Goal: Navigation & Orientation: Understand site structure

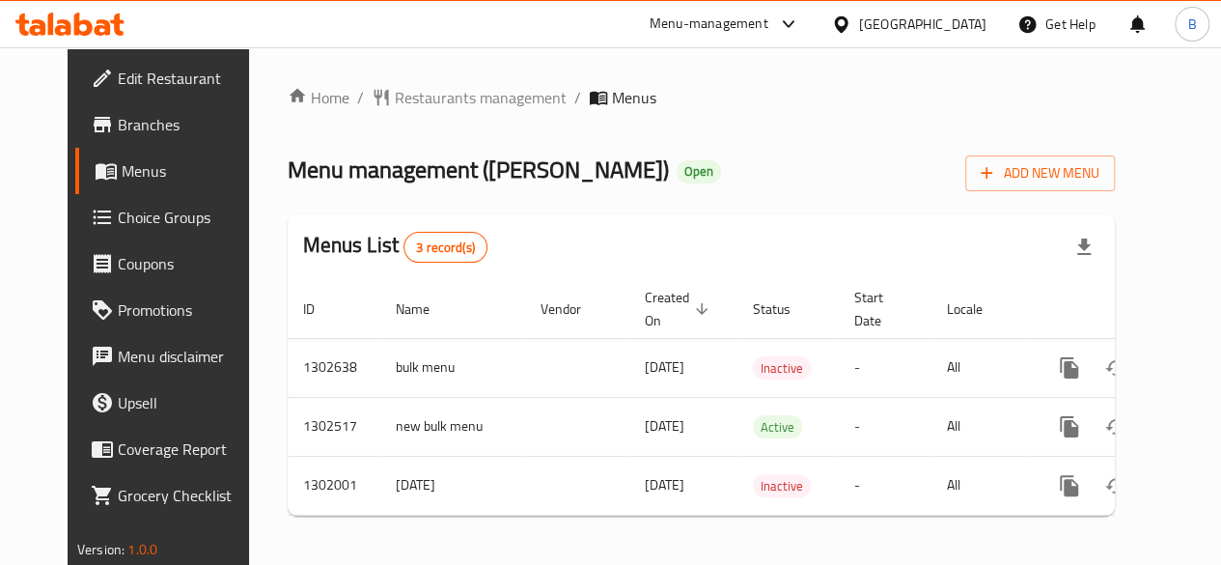
scroll to position [0, 19]
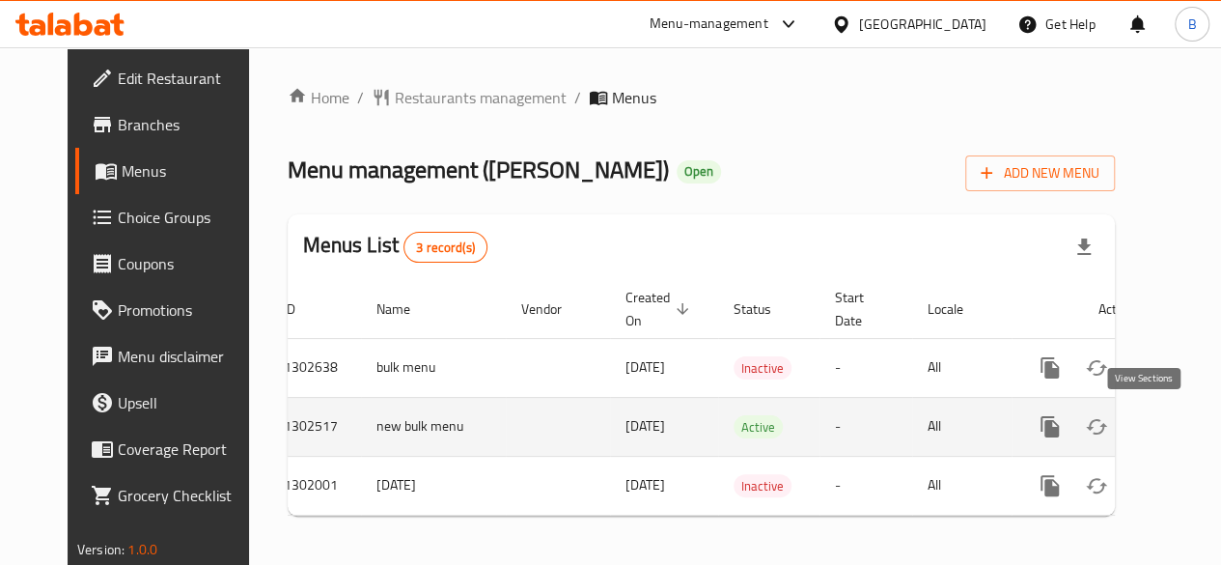
click at [1178, 424] on icon "enhanced table" at bounding box center [1189, 426] width 23 height 23
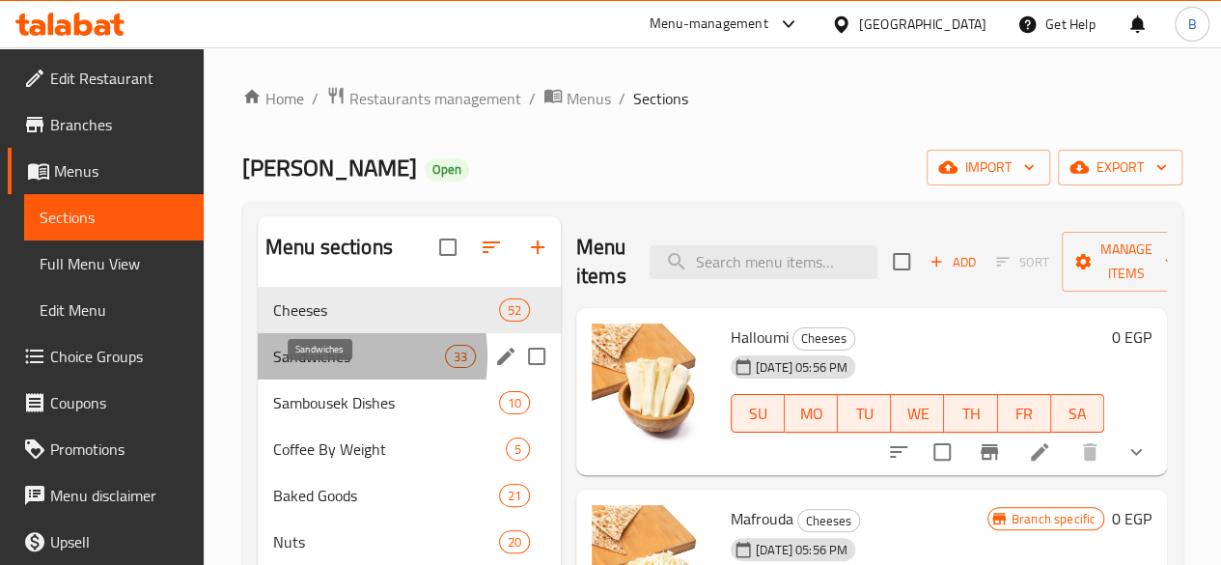
click at [317, 368] on span "Sandwiches" at bounding box center [359, 356] width 172 height 23
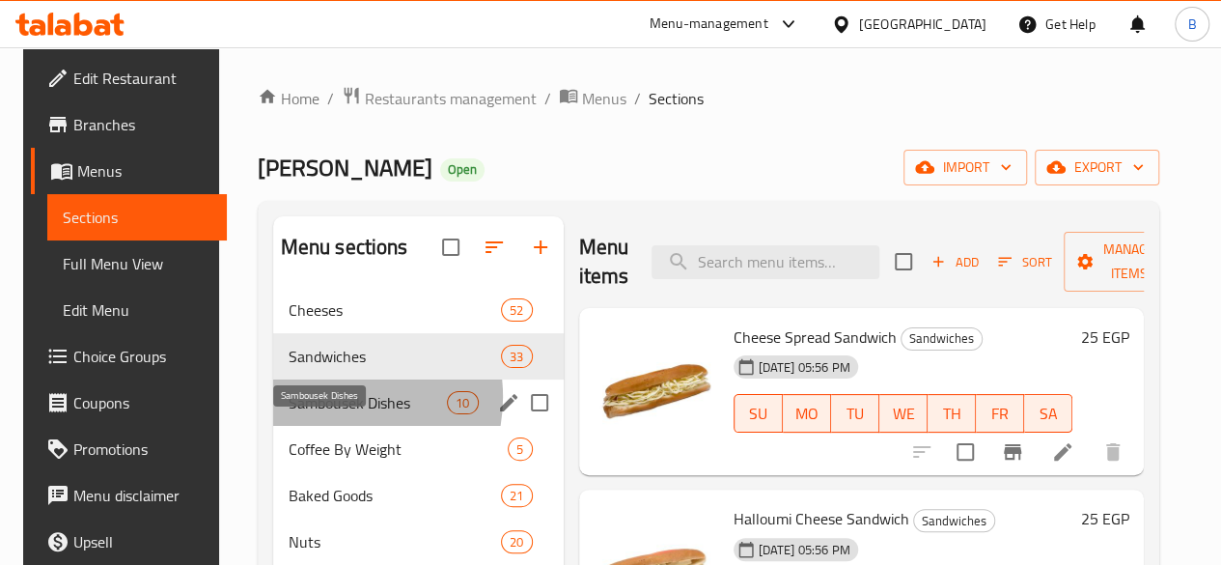
click at [321, 414] on span "Sambousek Dishes" at bounding box center [368, 402] width 159 height 23
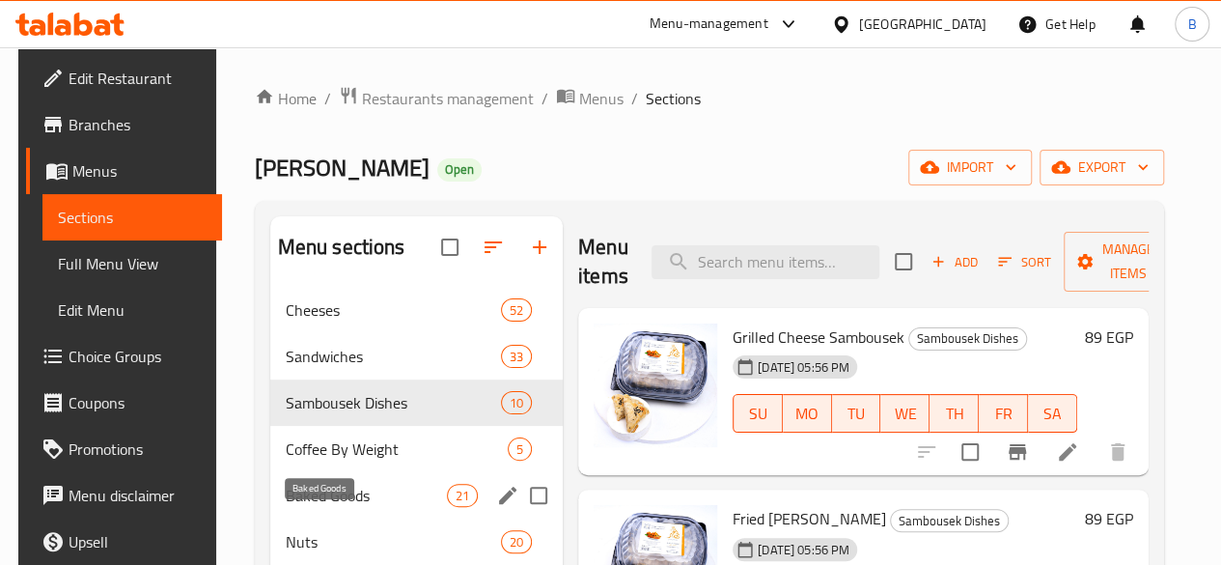
click at [333, 507] on span "Baked Goods" at bounding box center [366, 495] width 161 height 23
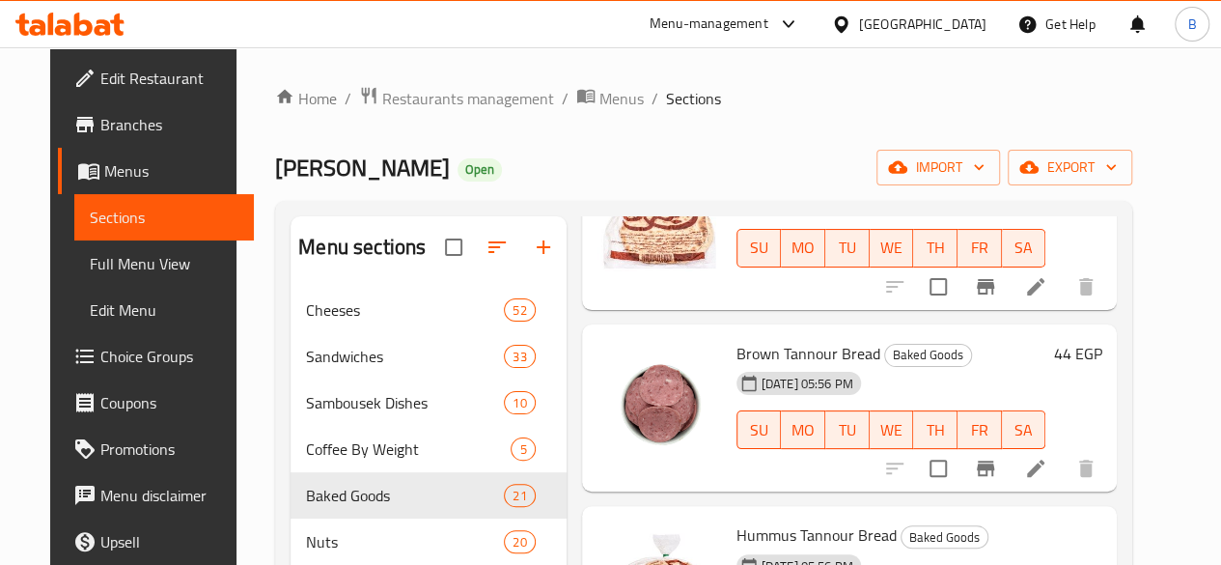
scroll to position [1043, 0]
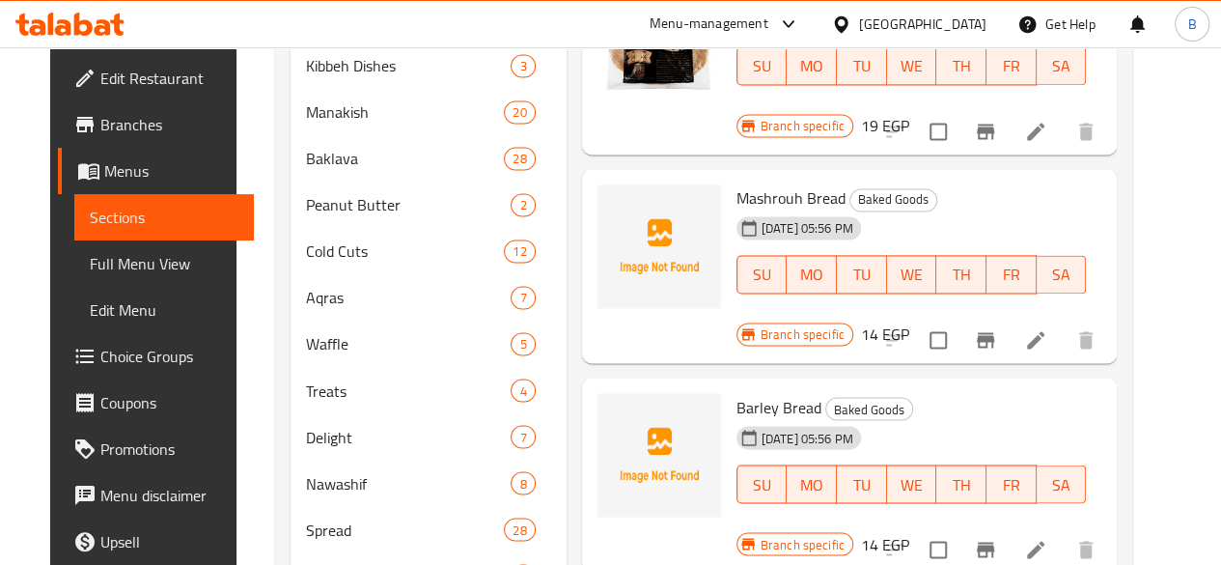
scroll to position [1452, 0]
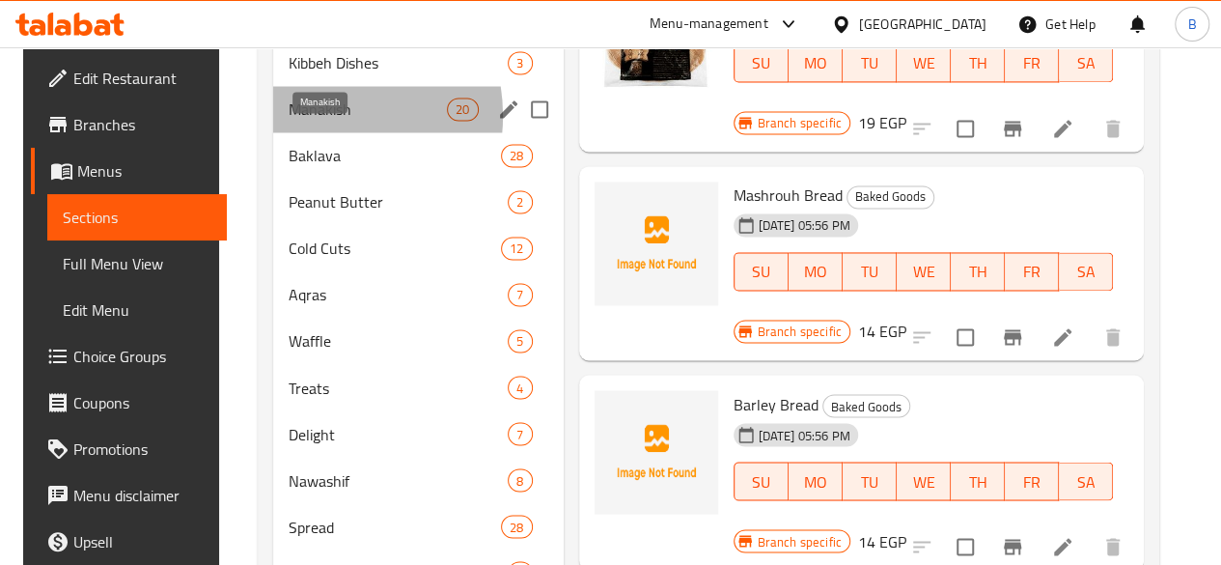
click at [295, 121] on span "Manakish" at bounding box center [368, 109] width 159 height 23
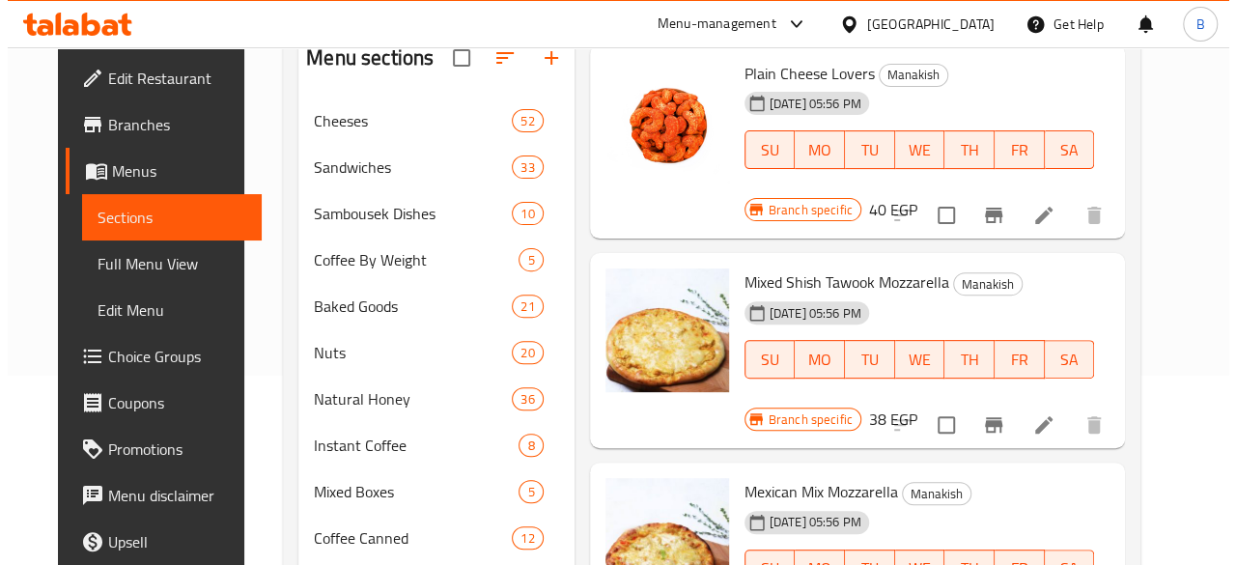
scroll to position [194, 0]
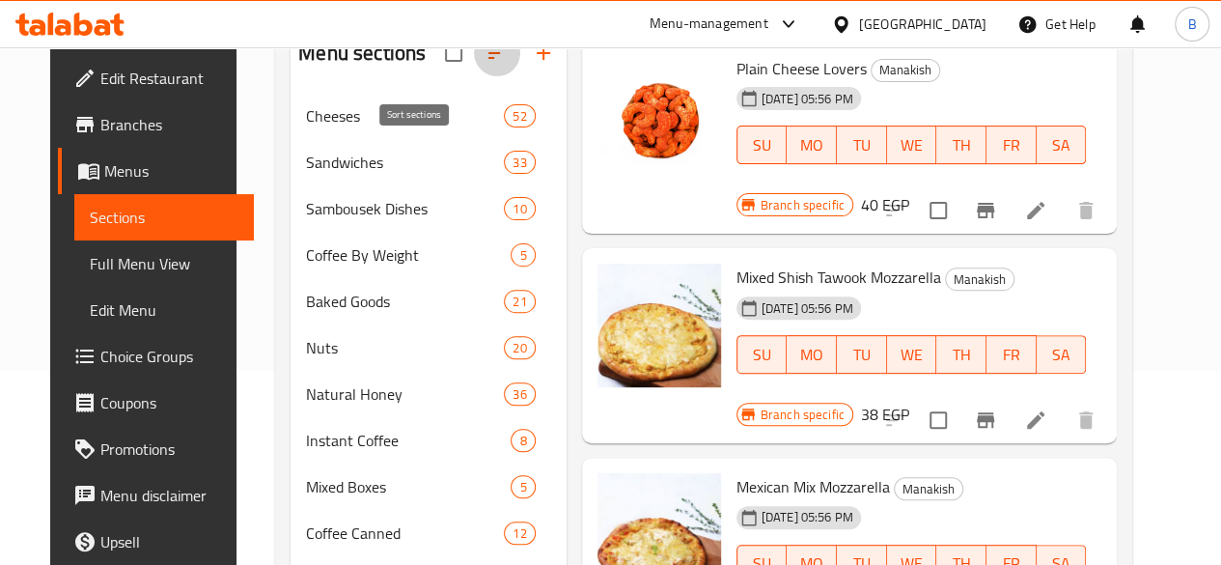
click at [474, 70] on button "button" at bounding box center [497, 53] width 46 height 46
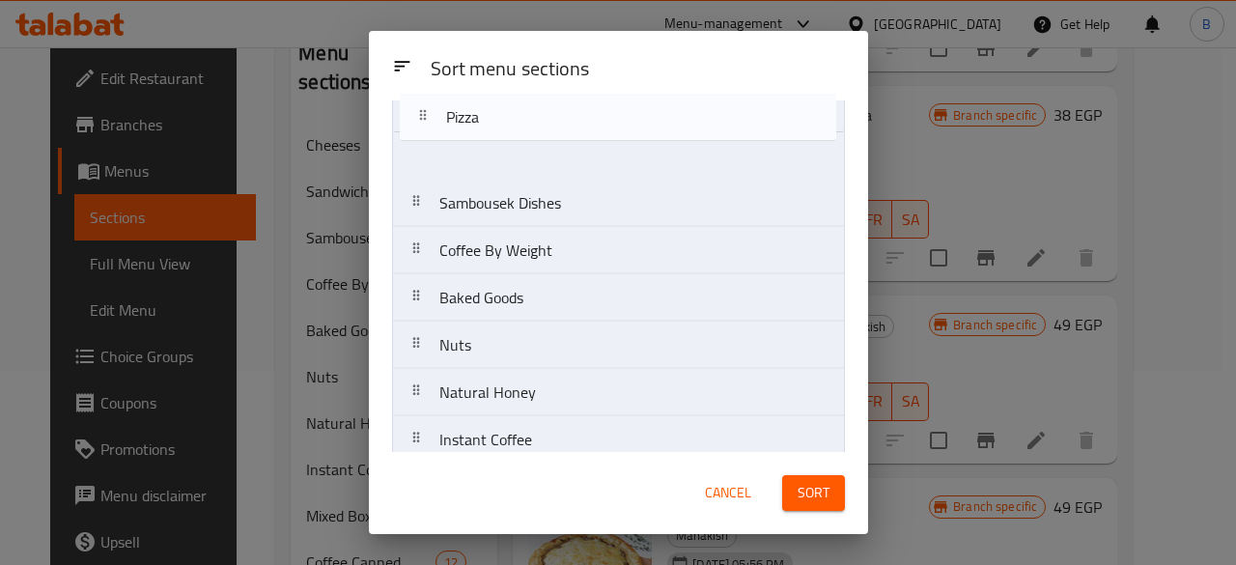
scroll to position [0, 0]
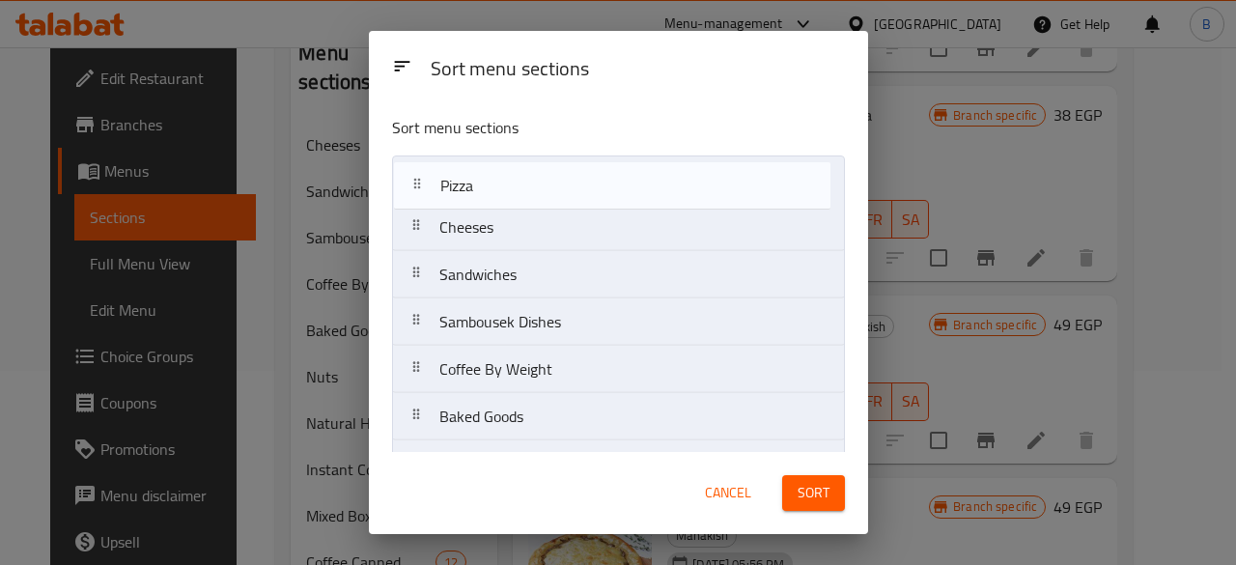
drag, startPoint x: 628, startPoint y: 376, endPoint x: 630, endPoint y: 183, distance: 192.2
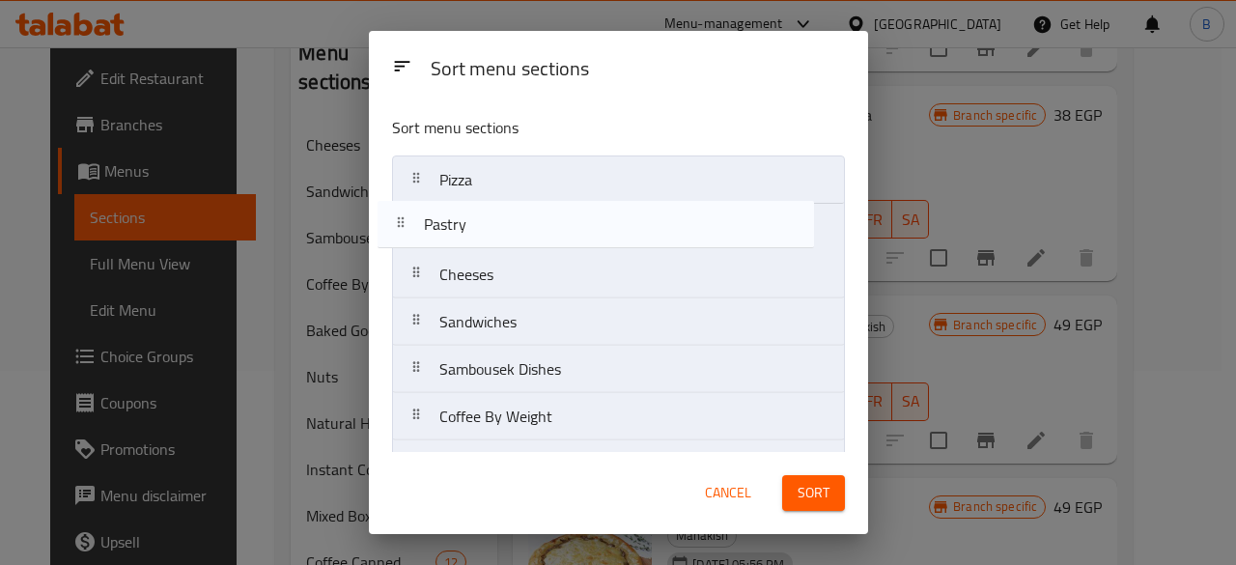
drag, startPoint x: 622, startPoint y: 425, endPoint x: 607, endPoint y: 214, distance: 211.0
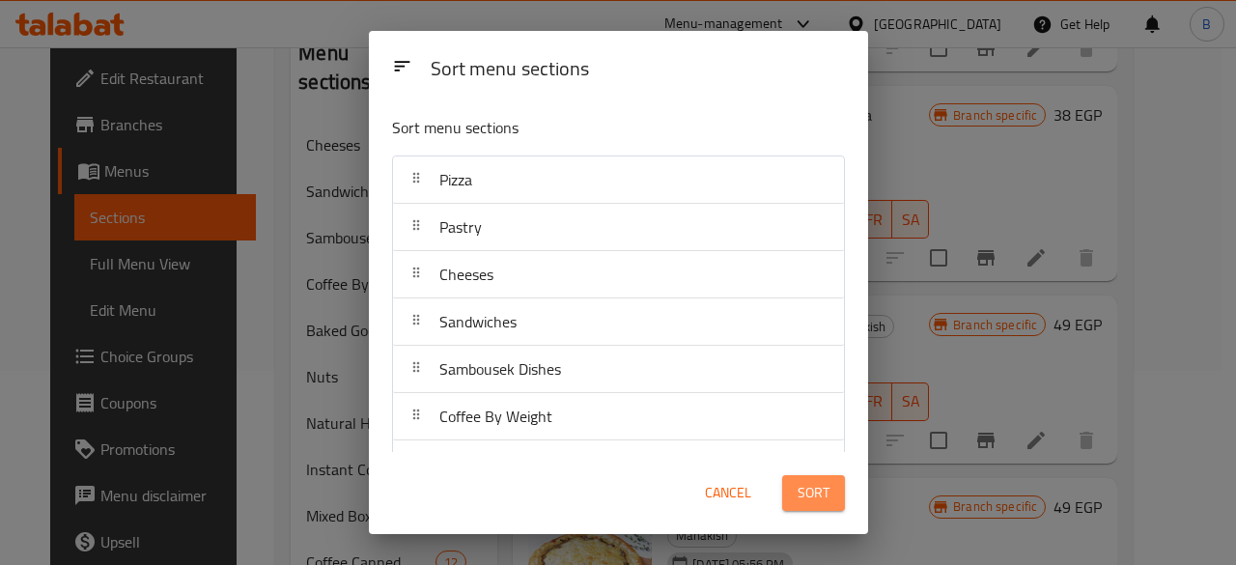
click at [814, 505] on span "Sort" at bounding box center [814, 493] width 32 height 24
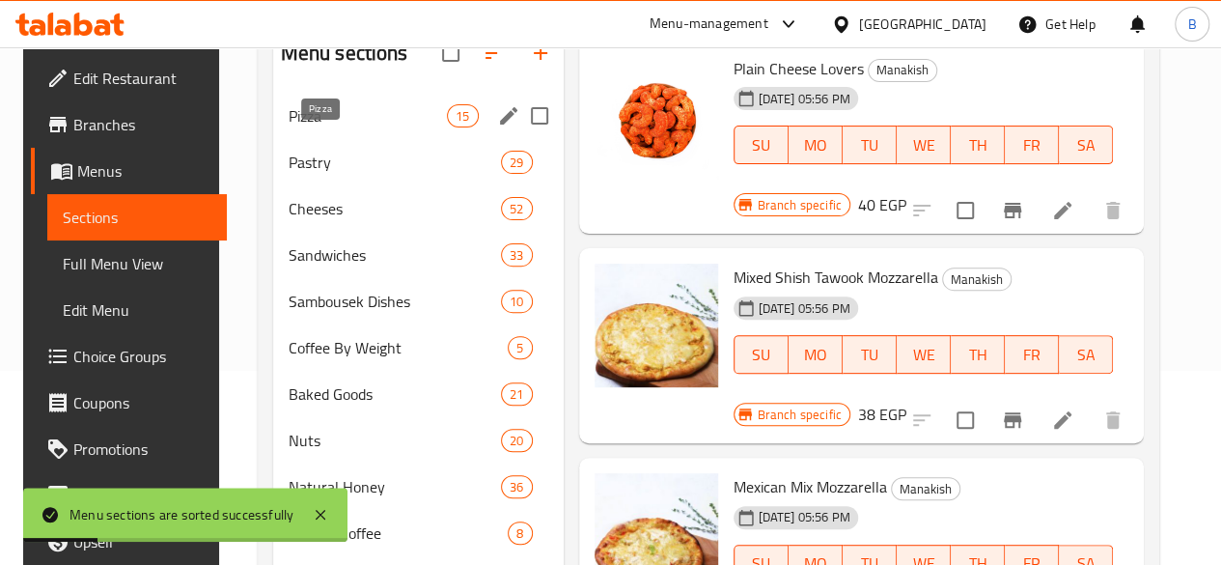
click at [305, 127] on span "Pizza" at bounding box center [368, 115] width 159 height 23
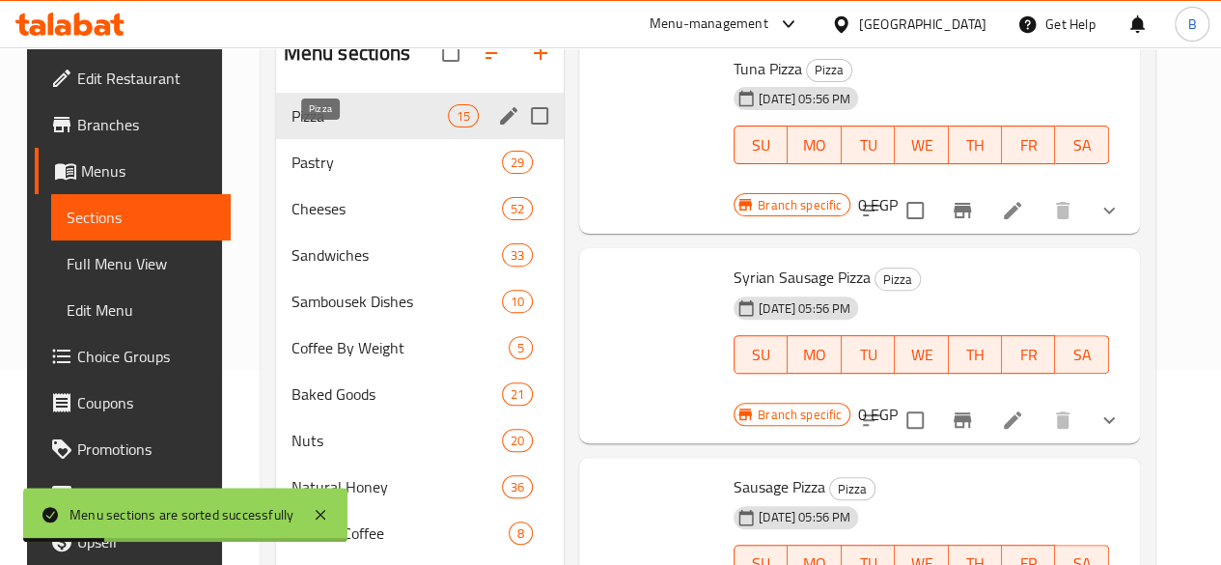
scroll to position [801, 0]
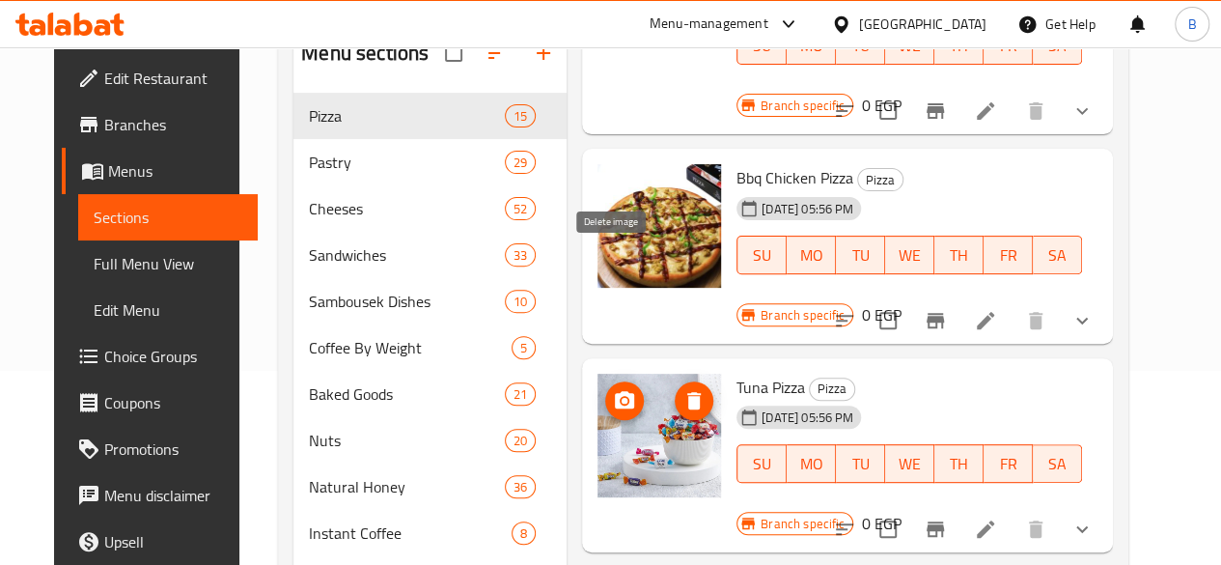
click at [688, 392] on icon "delete image" at bounding box center [695, 400] width 14 height 17
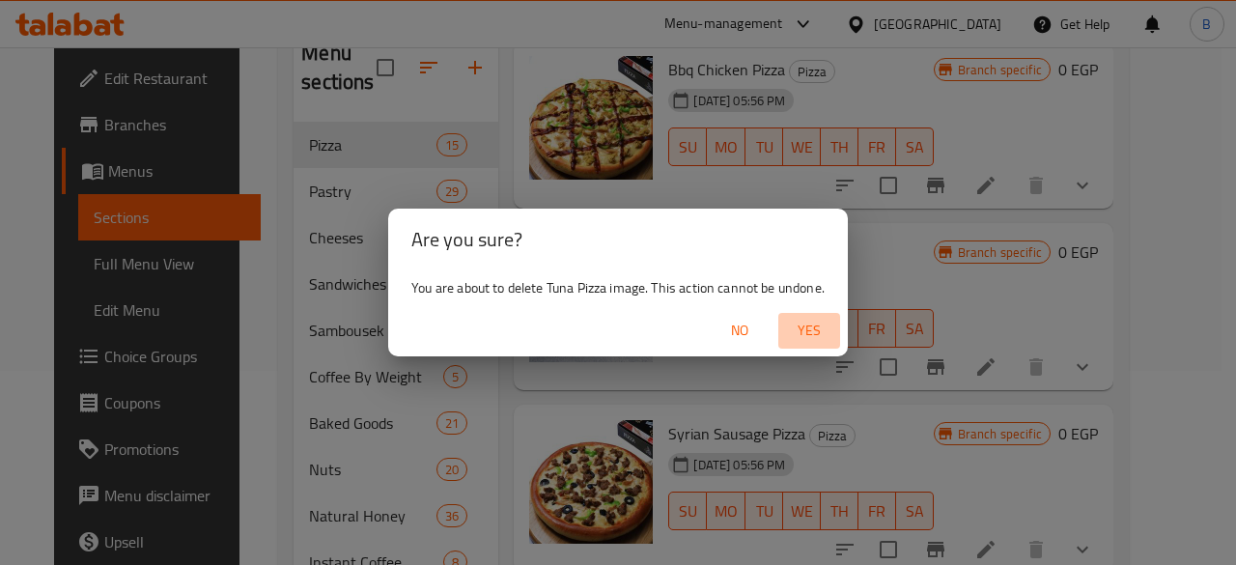
click at [802, 323] on span "Yes" at bounding box center [809, 331] width 46 height 24
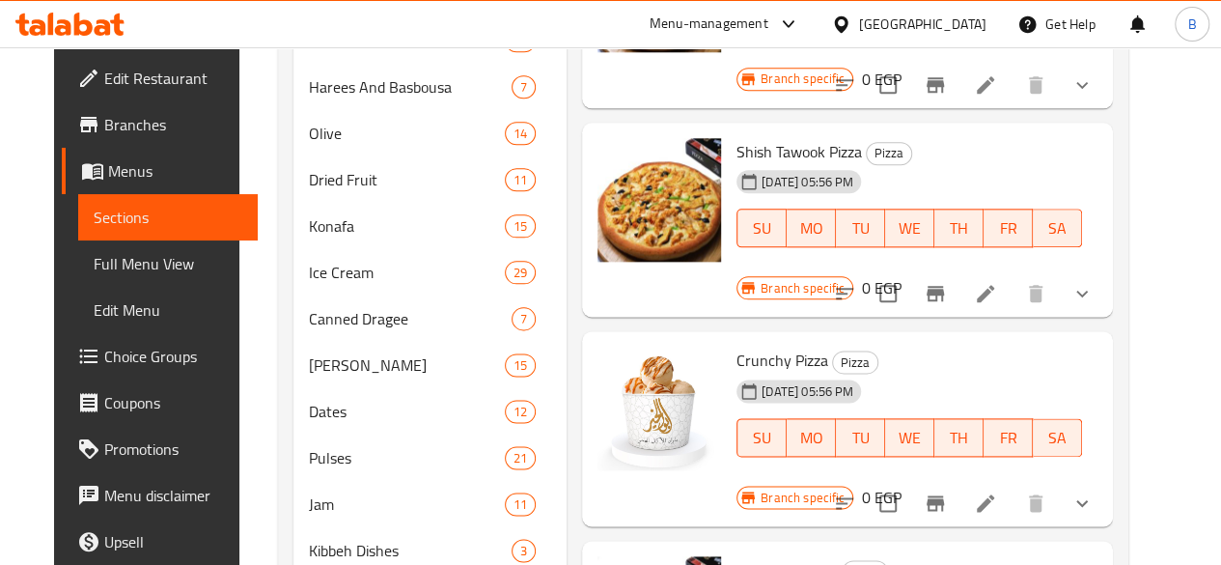
scroll to position [1053, 0]
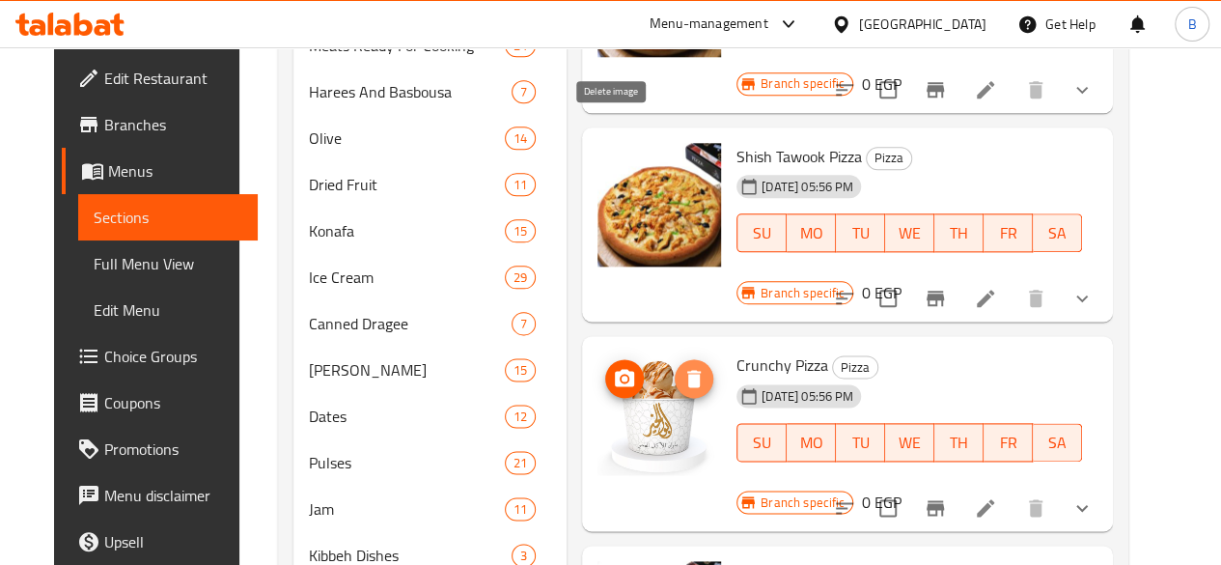
click at [683, 367] on icon "delete image" at bounding box center [694, 378] width 23 height 23
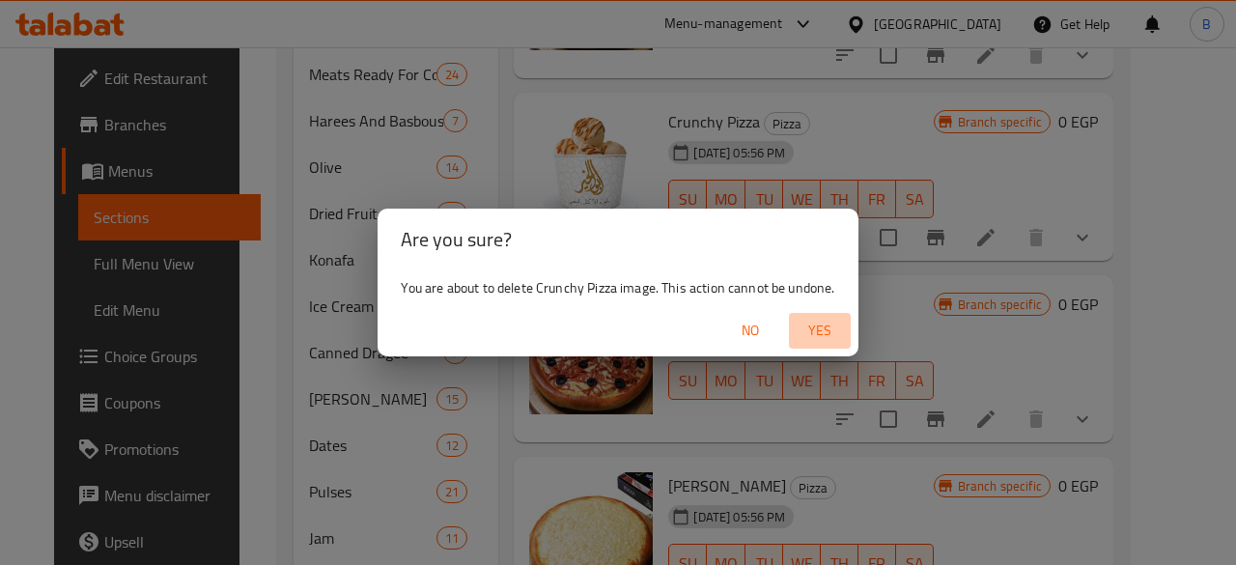
click at [800, 329] on span "Yes" at bounding box center [820, 331] width 46 height 24
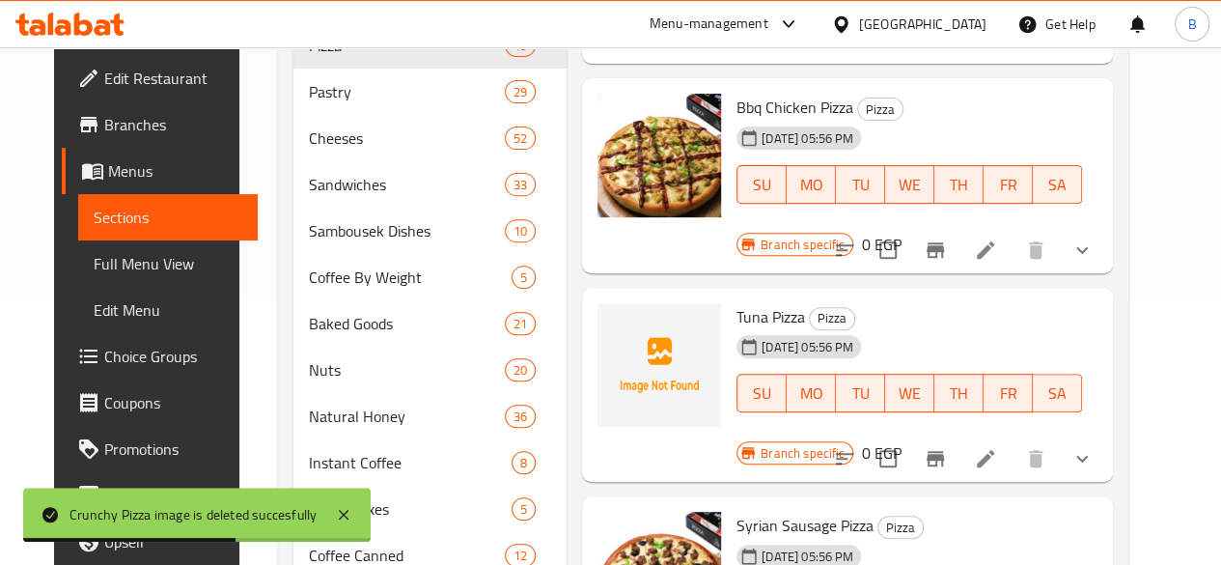
scroll to position [248, 0]
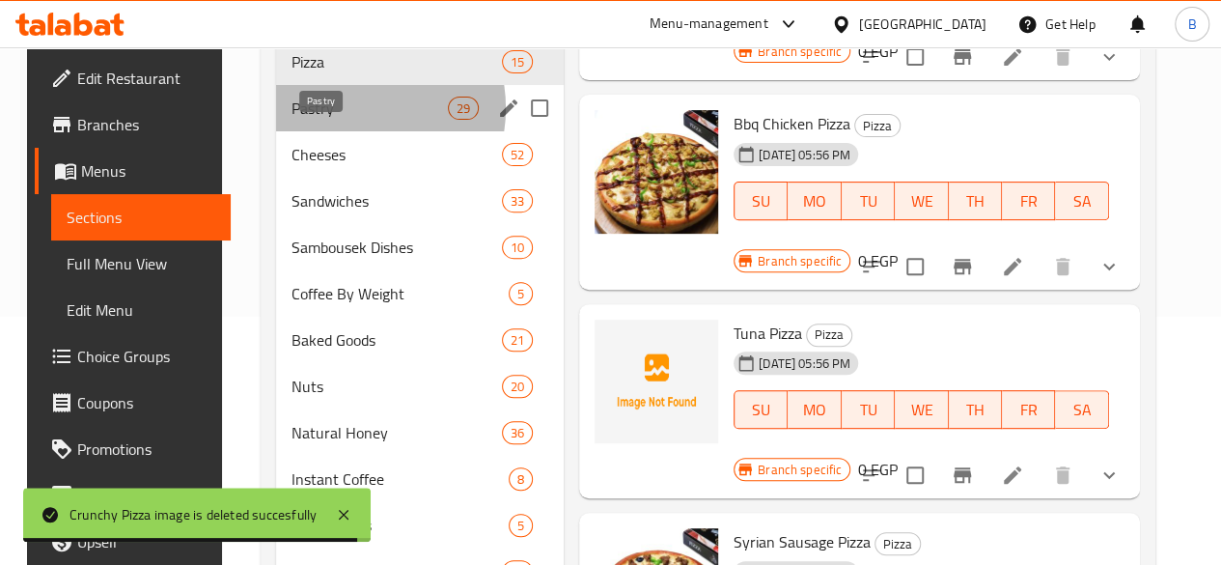
click at [333, 120] on span "Pastry" at bounding box center [370, 108] width 156 height 23
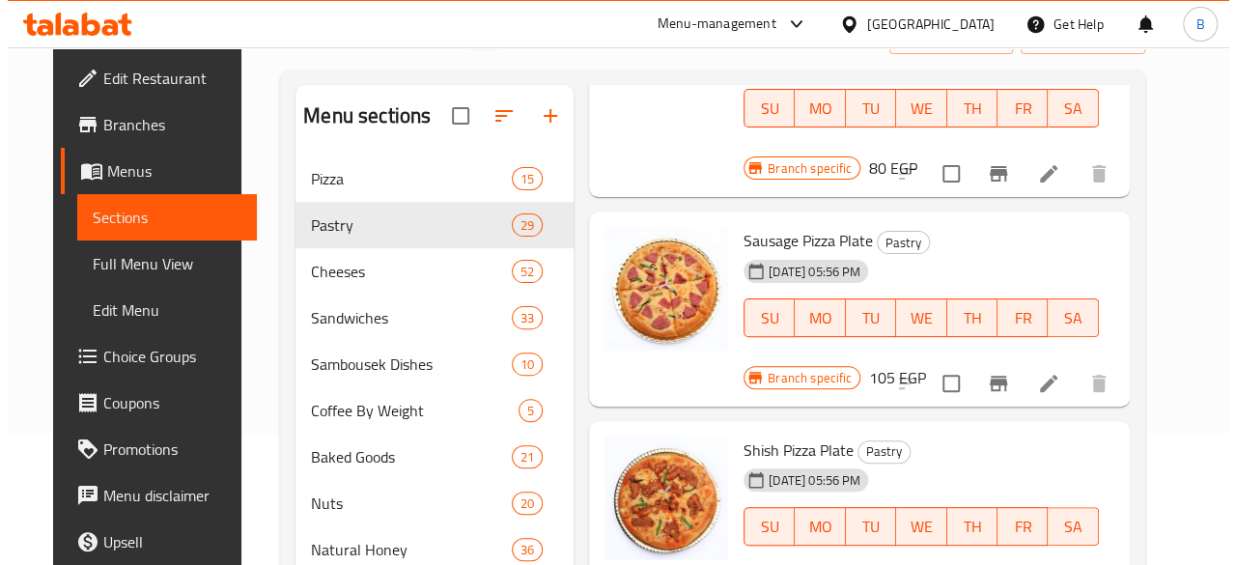
scroll to position [142, 0]
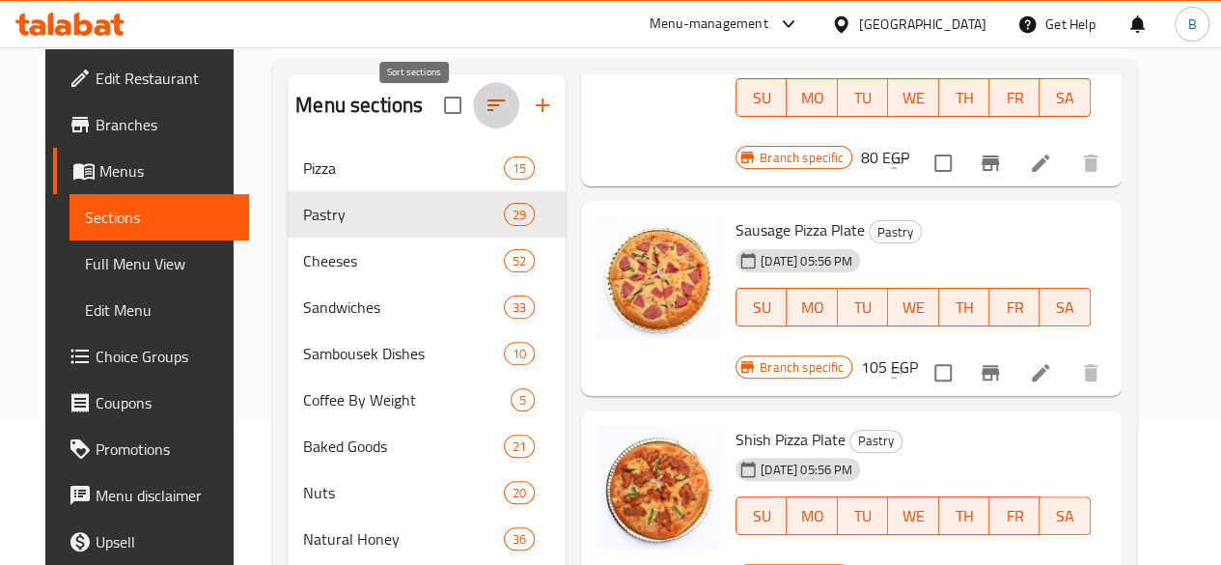
click at [485, 117] on icon "button" at bounding box center [496, 105] width 23 height 23
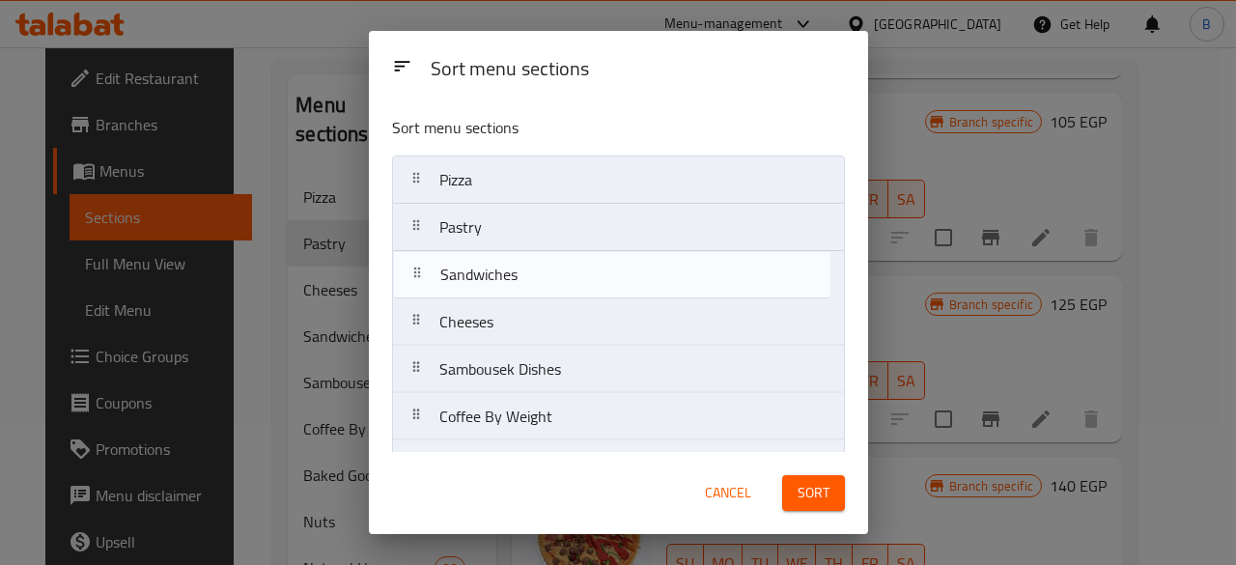
drag, startPoint x: 537, startPoint y: 329, endPoint x: 539, endPoint y: 273, distance: 56.0
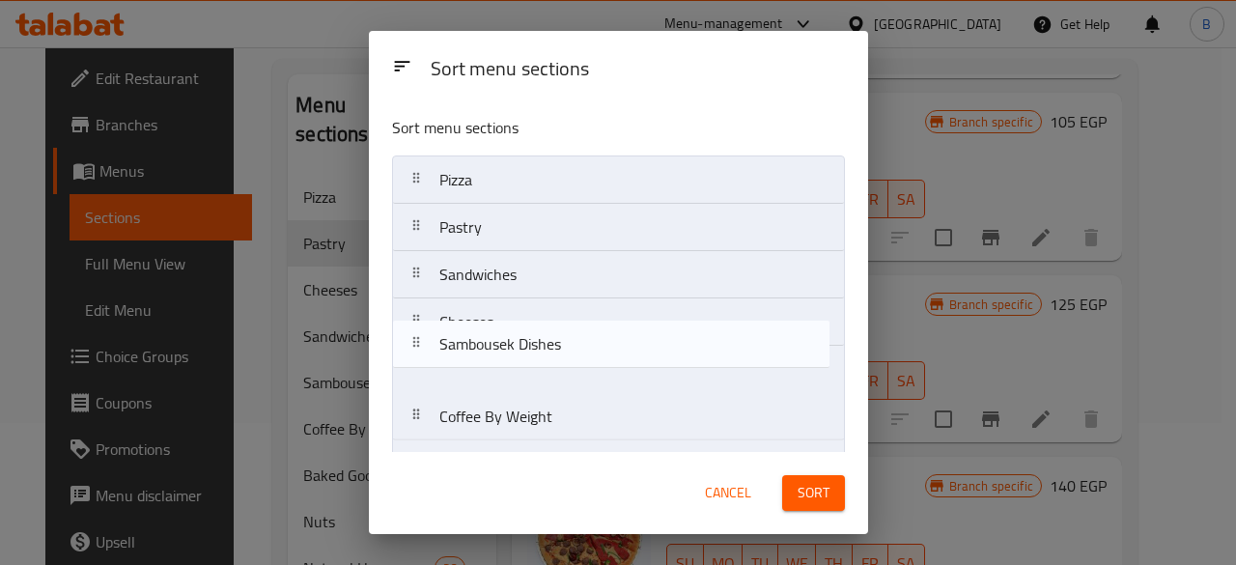
scroll to position [1, 0]
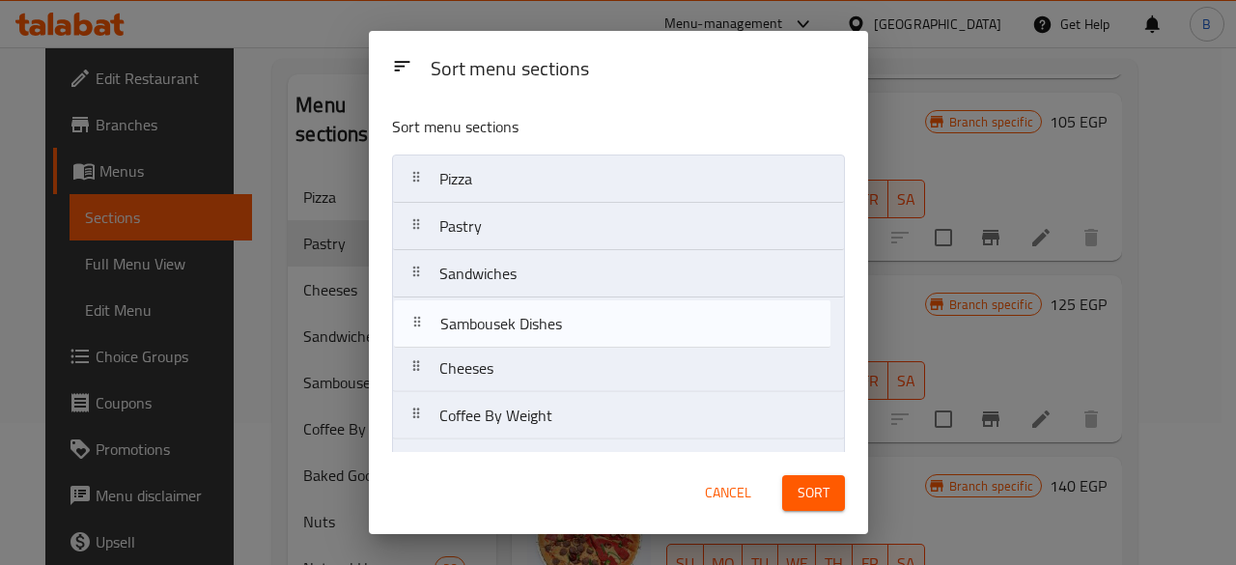
drag, startPoint x: 552, startPoint y: 375, endPoint x: 554, endPoint y: 324, distance: 50.2
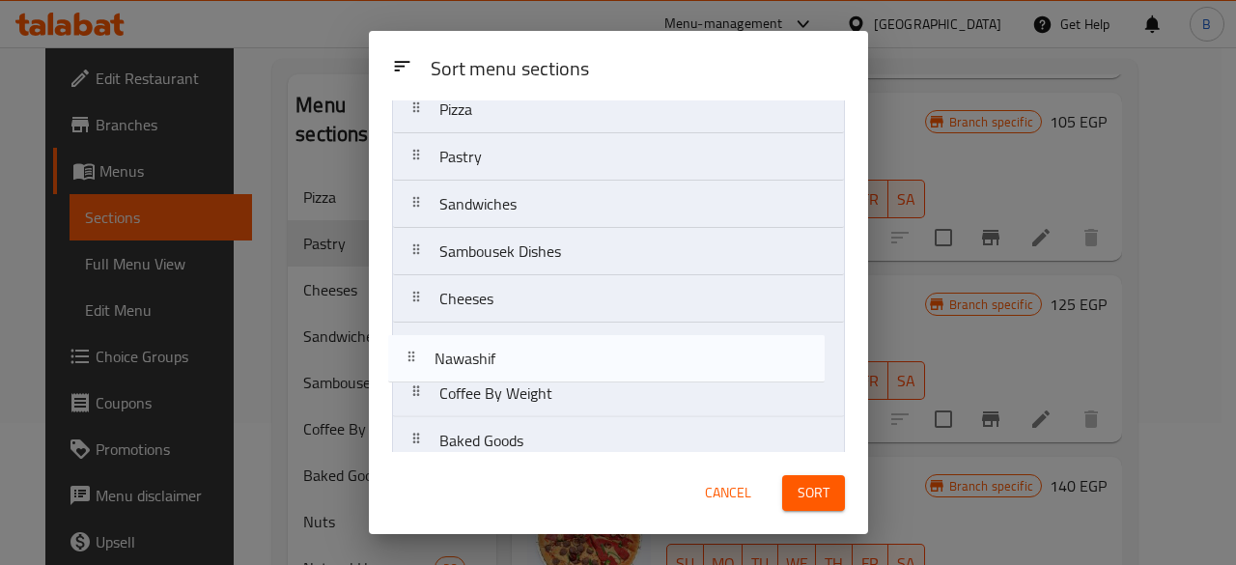
scroll to position [73, 0]
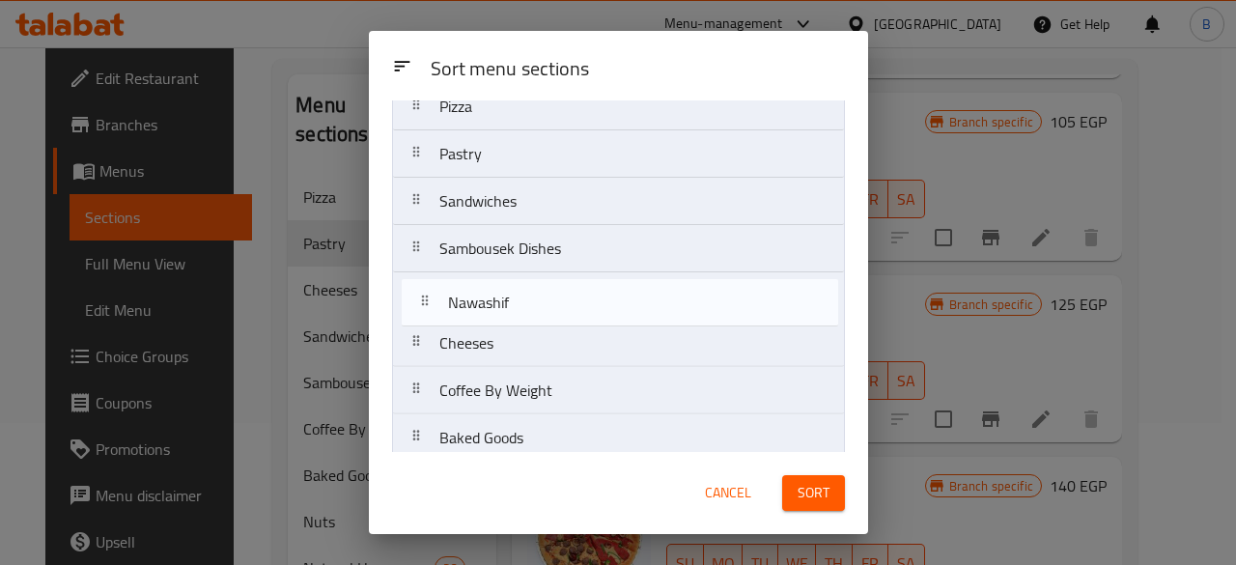
drag, startPoint x: 610, startPoint y: 289, endPoint x: 620, endPoint y: 307, distance: 20.7
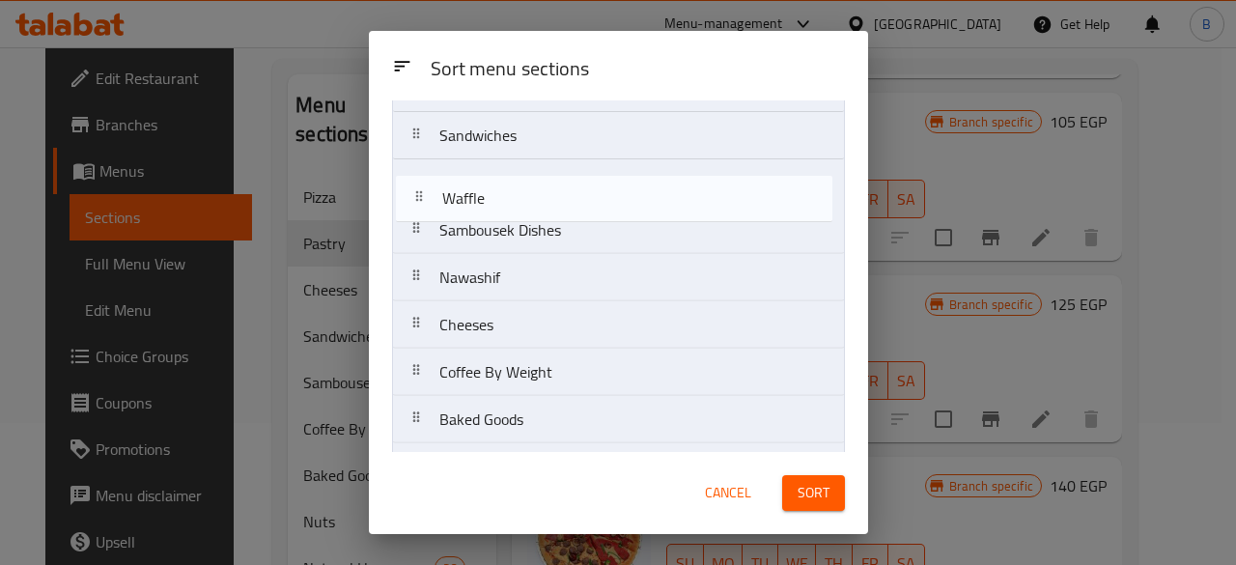
scroll to position [137, 0]
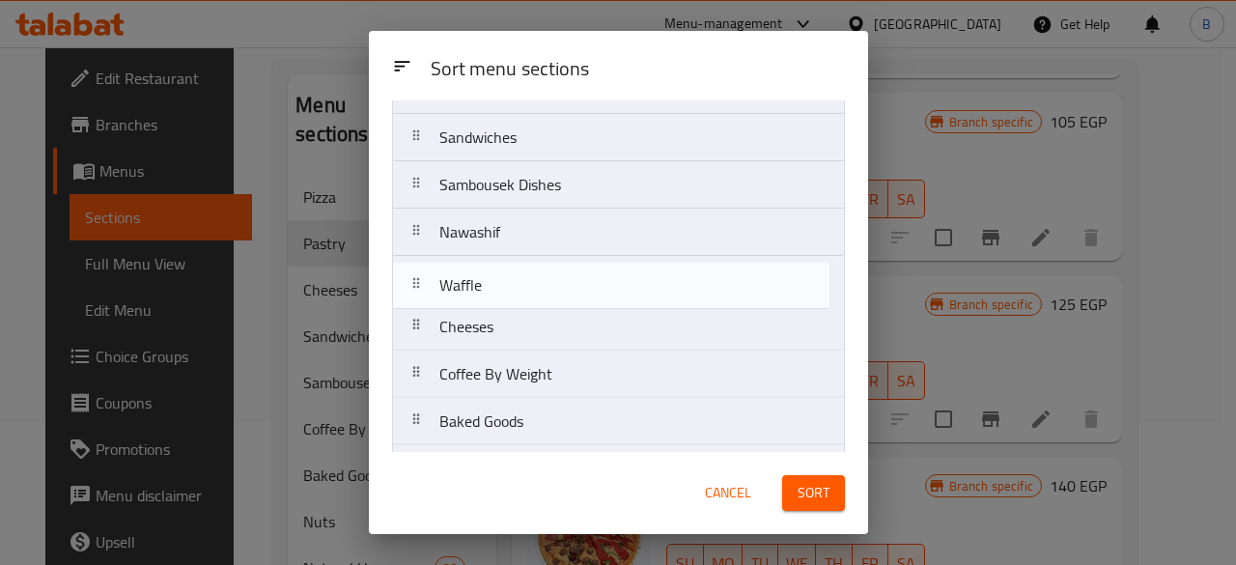
drag, startPoint x: 538, startPoint y: 192, endPoint x: 538, endPoint y: 285, distance: 92.7
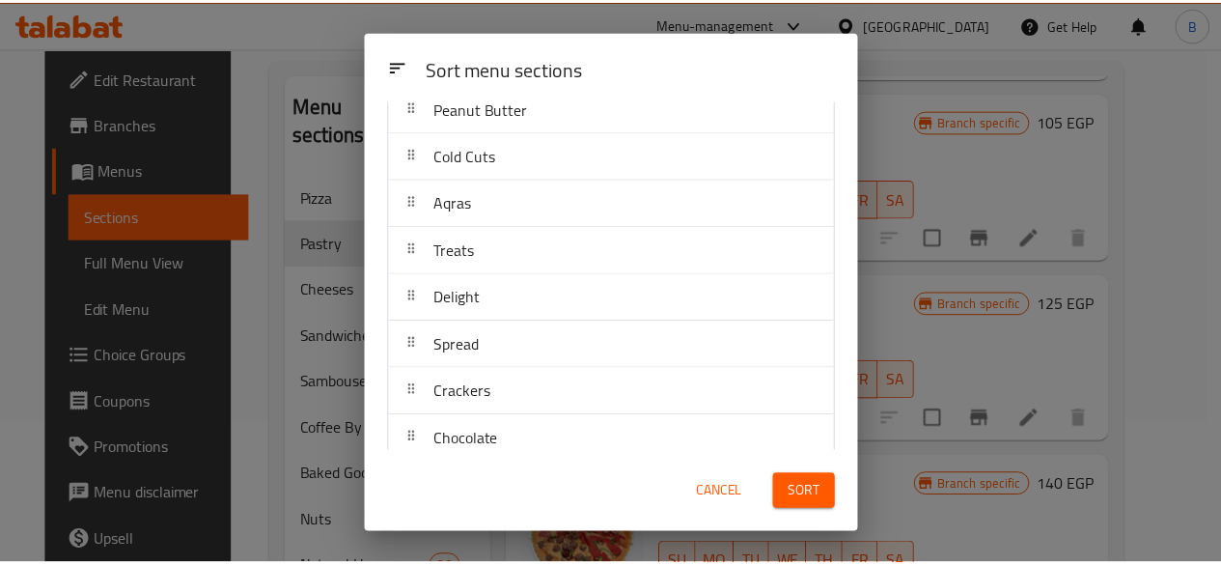
scroll to position [1639, 0]
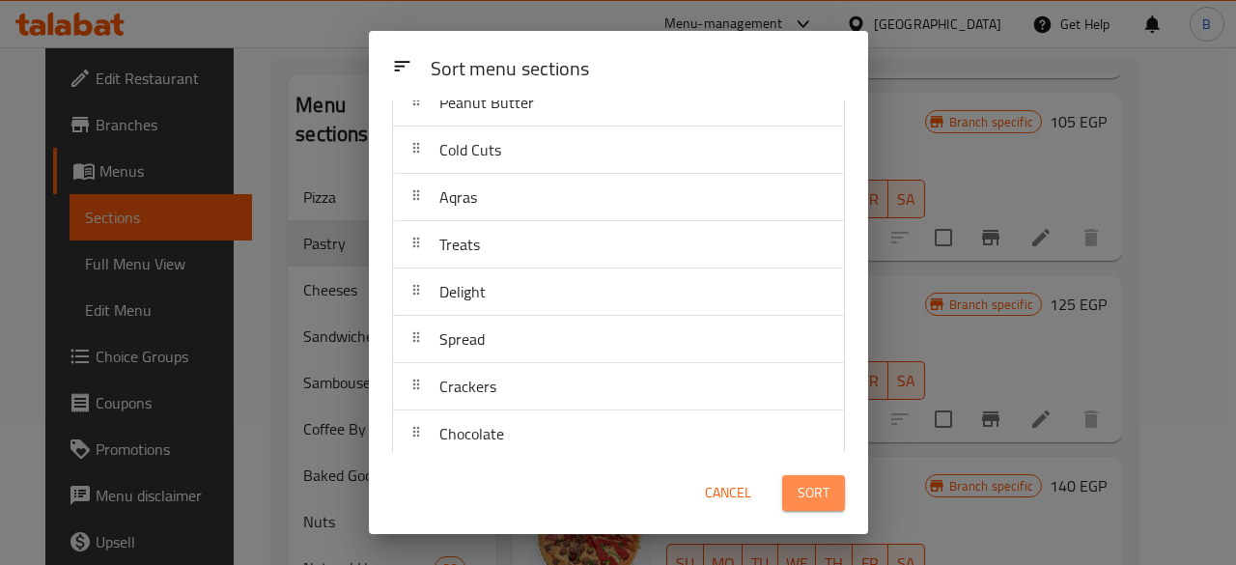
click at [822, 498] on span "Sort" at bounding box center [814, 493] width 32 height 24
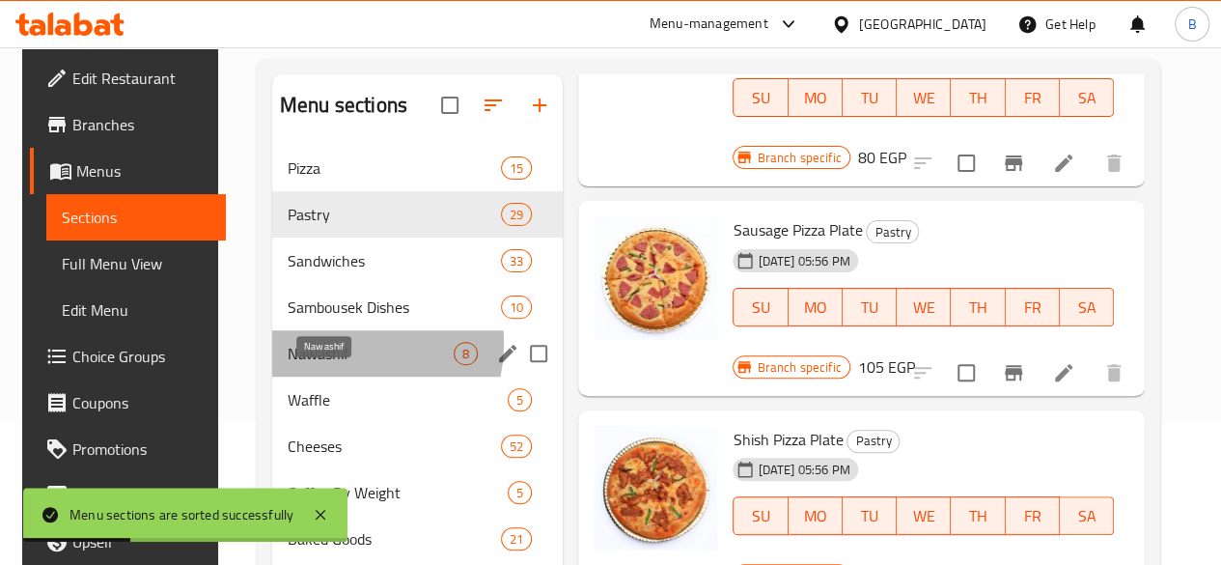
click at [324, 365] on span "Nawashif" at bounding box center [371, 353] width 166 height 23
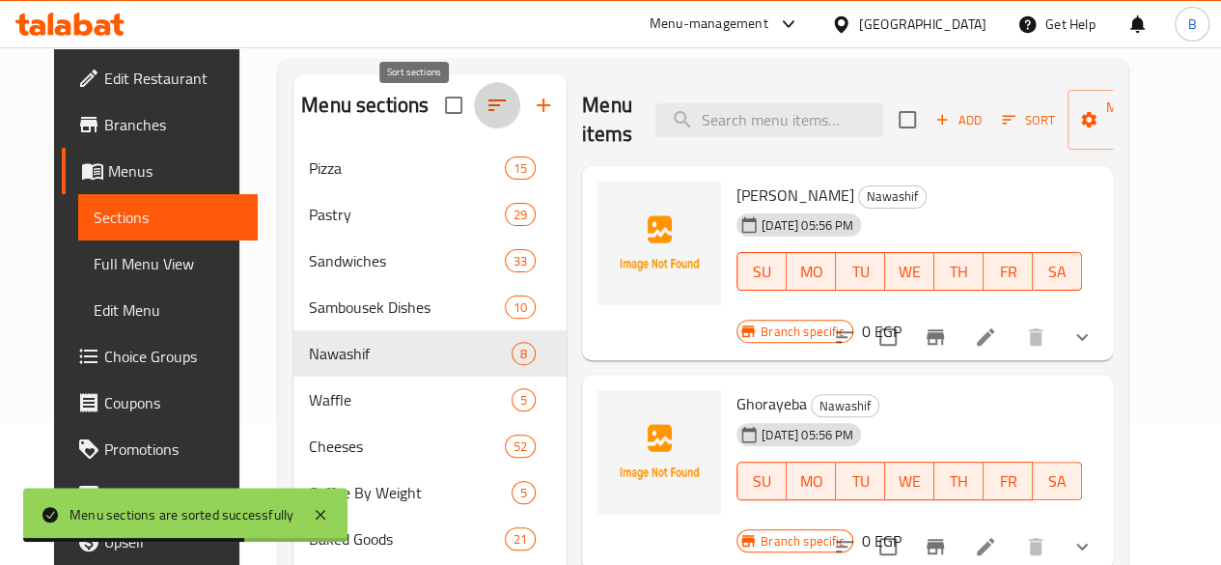
click at [486, 117] on icon "button" at bounding box center [497, 105] width 23 height 23
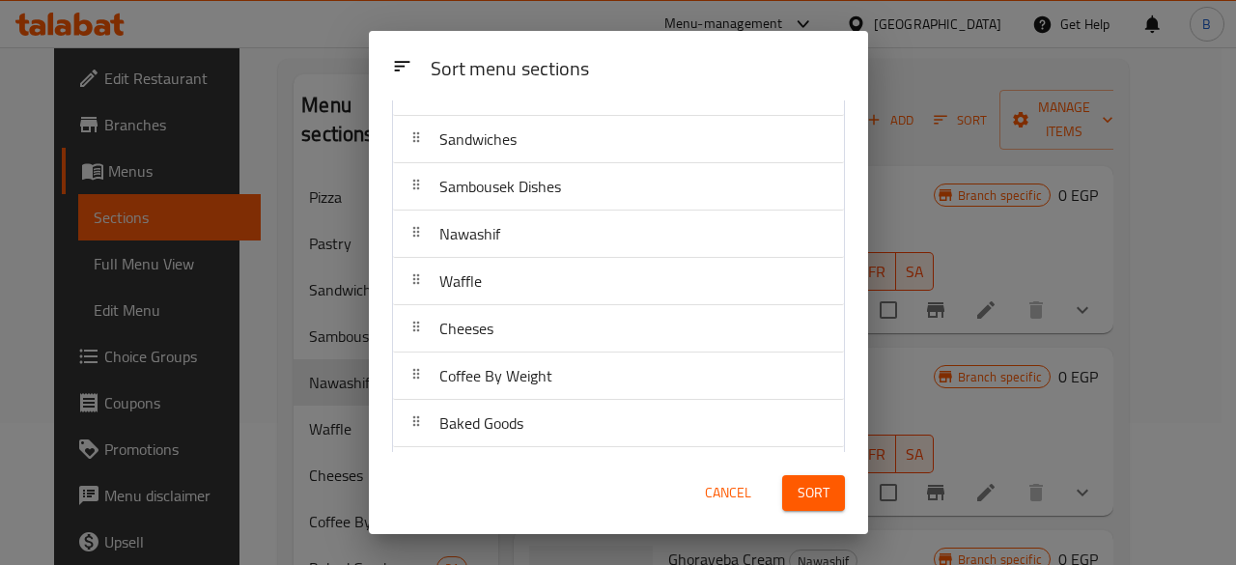
scroll to position [163, 0]
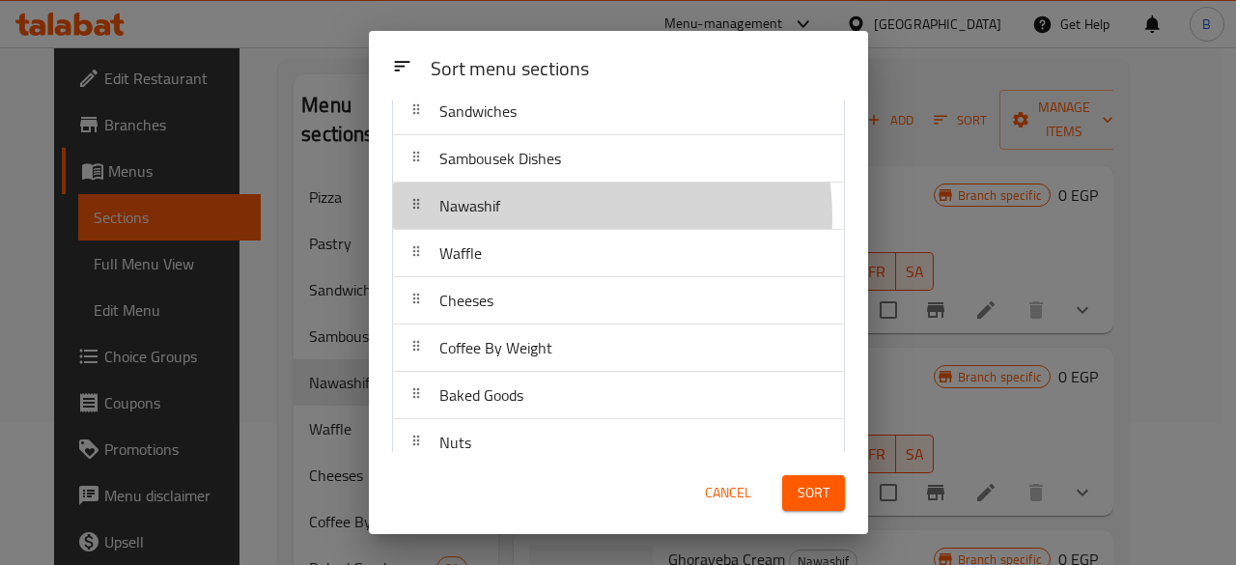
click at [564, 215] on div "Nawashif" at bounding box center [618, 205] width 435 height 46
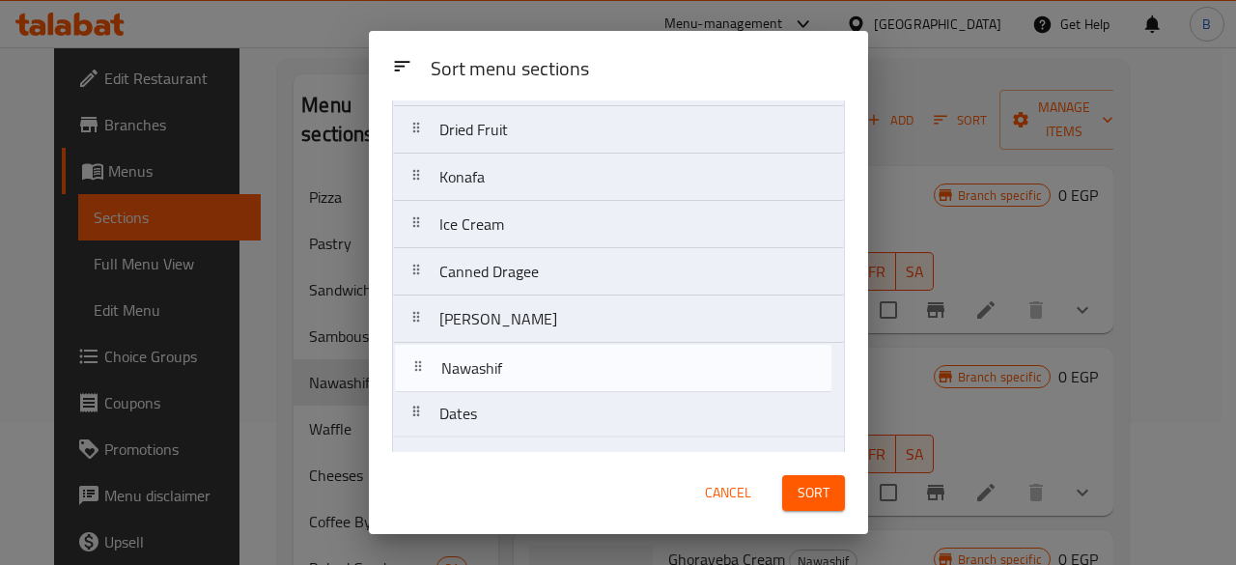
drag, startPoint x: 564, startPoint y: 215, endPoint x: 565, endPoint y: 384, distance: 169.0
click at [565, 384] on nav "Pizza Pastry Sandwiches Sambousek Dishes Nawashif Waffle Cheeses Coffee By Weig…" at bounding box center [618, 83] width 453 height 1942
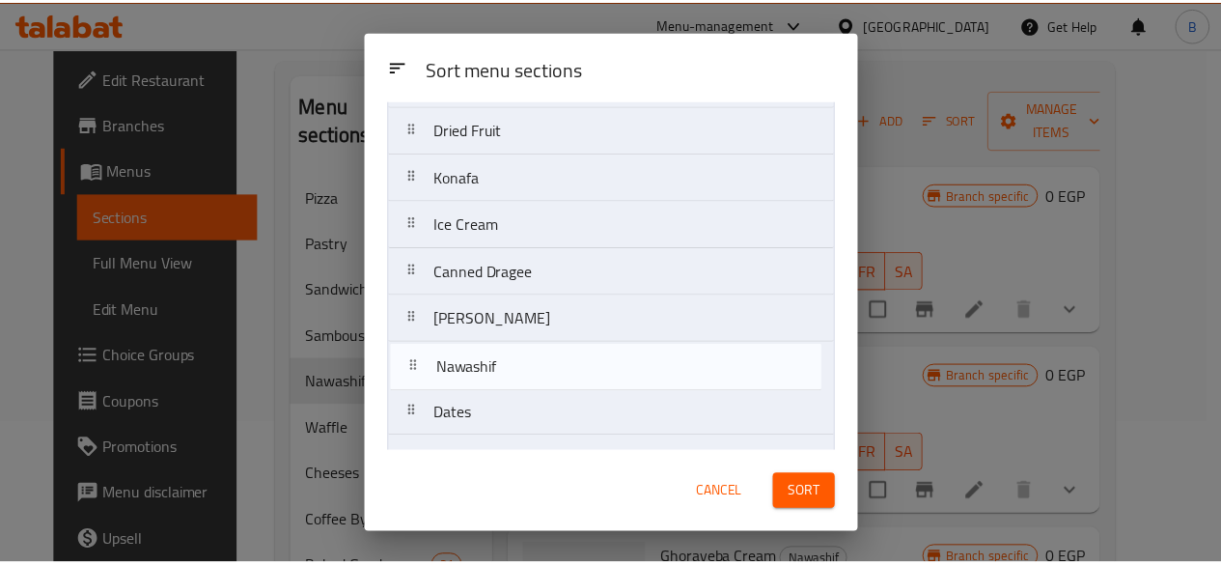
scroll to position [1051, 0]
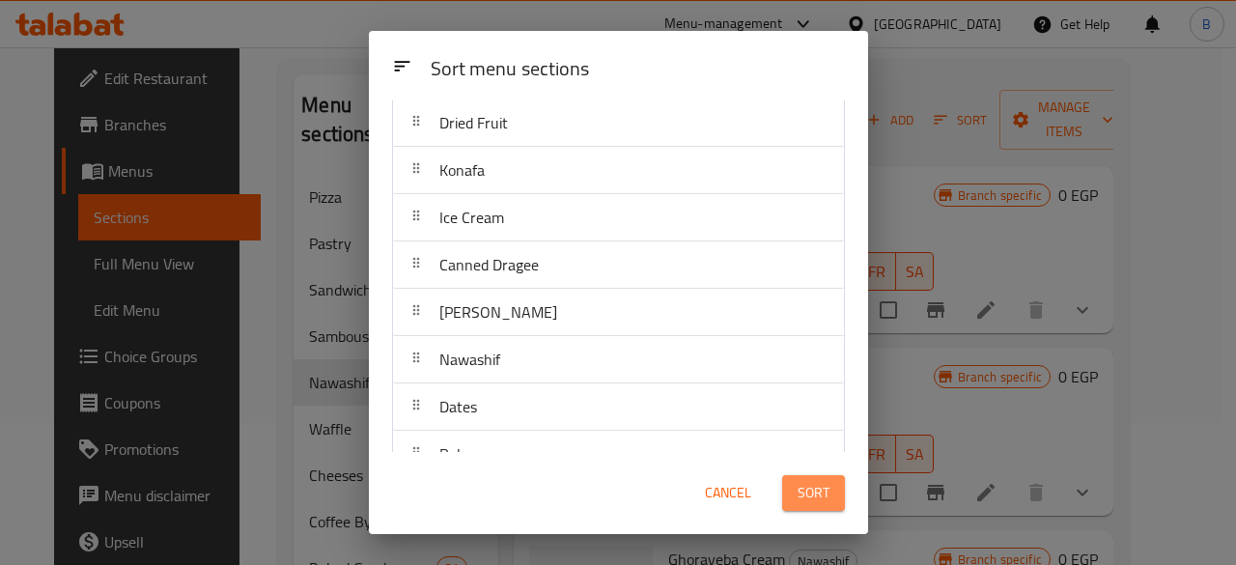
click at [813, 489] on span "Sort" at bounding box center [814, 493] width 32 height 24
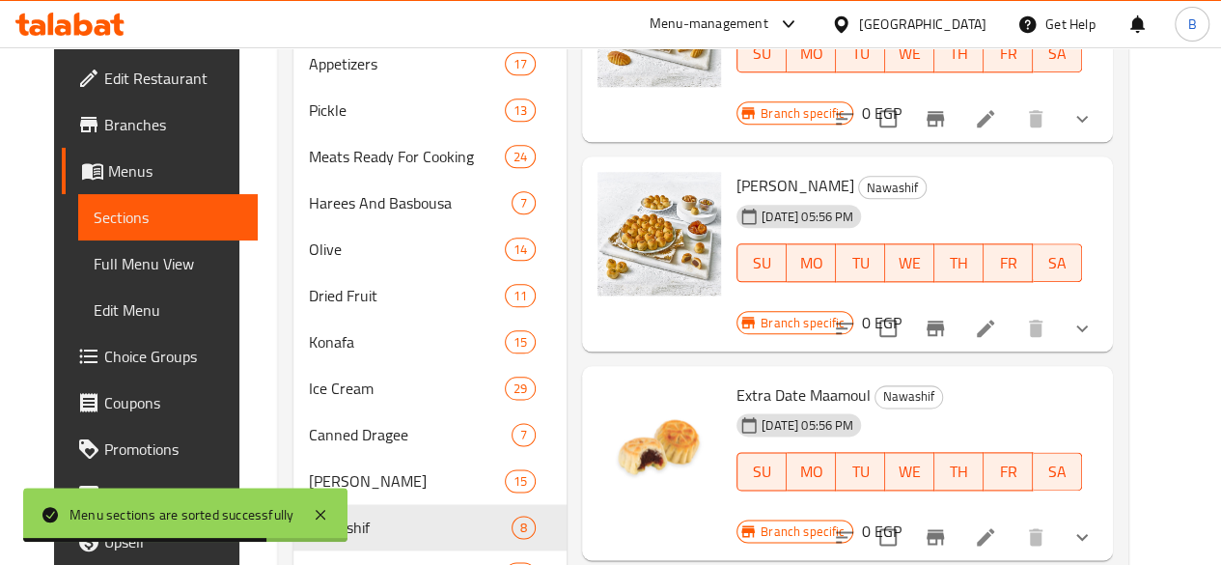
scroll to position [992, 0]
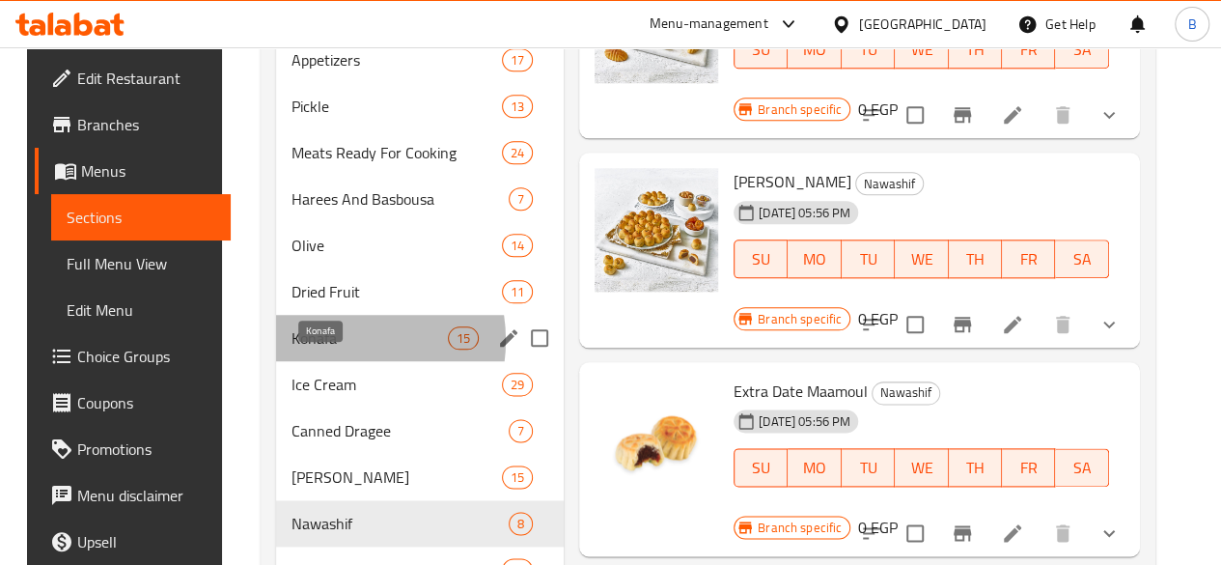
click at [318, 350] on span "Konafa" at bounding box center [370, 337] width 156 height 23
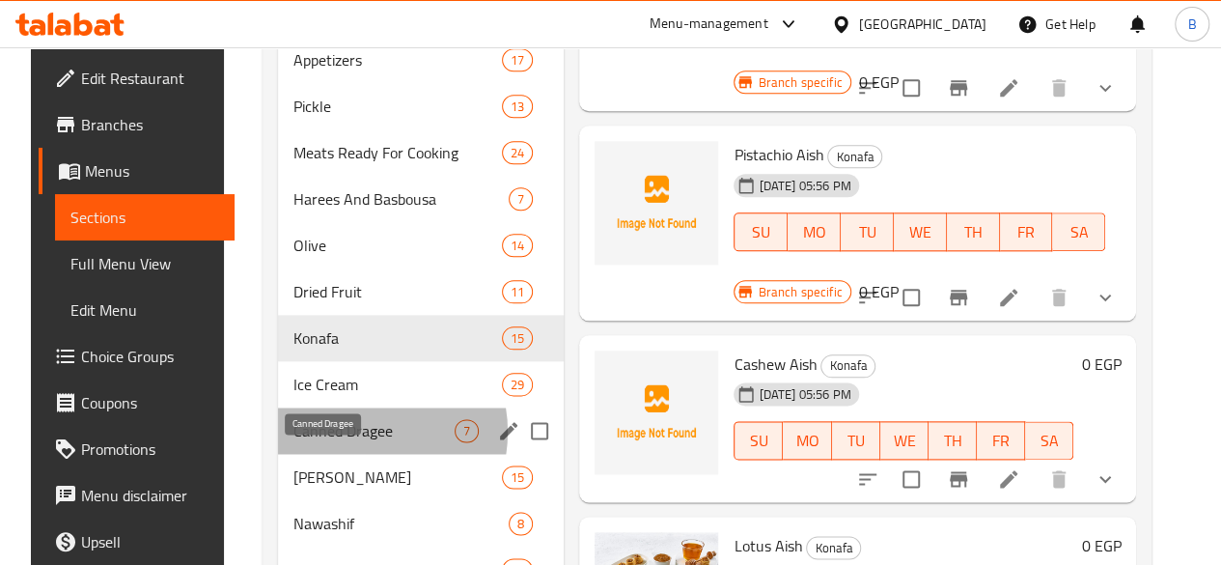
click at [336, 442] on span "Canned Dragee" at bounding box center [374, 430] width 161 height 23
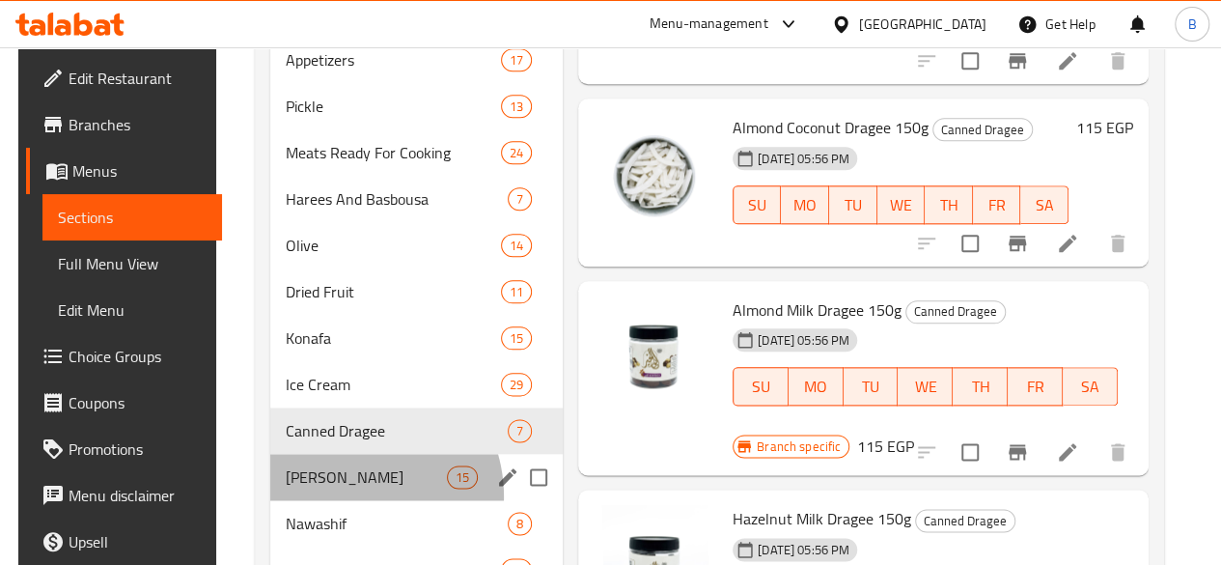
click at [334, 500] on div "[PERSON_NAME] 15" at bounding box center [416, 477] width 293 height 46
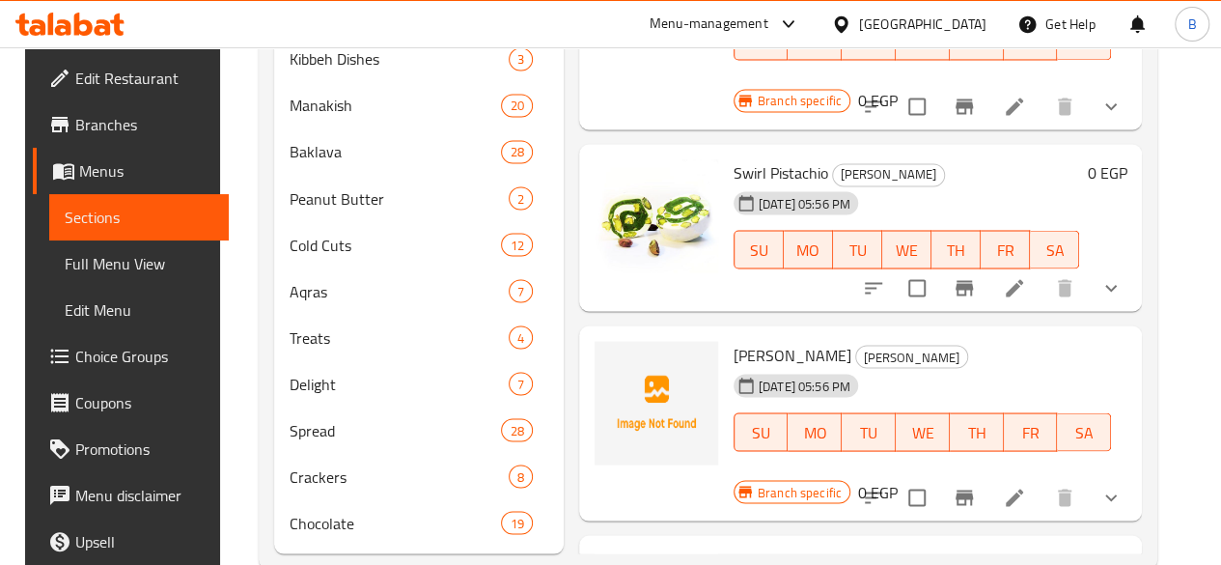
scroll to position [1712, 0]
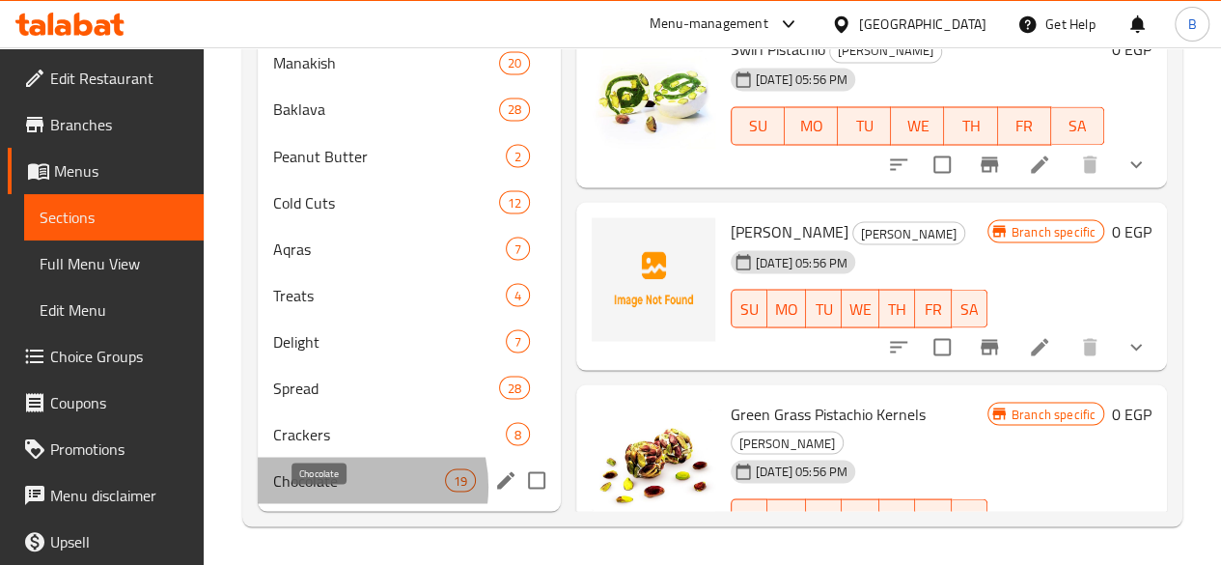
click at [345, 488] on span "Chocolate" at bounding box center [359, 479] width 172 height 23
